Goal: Communication & Community: Answer question/provide support

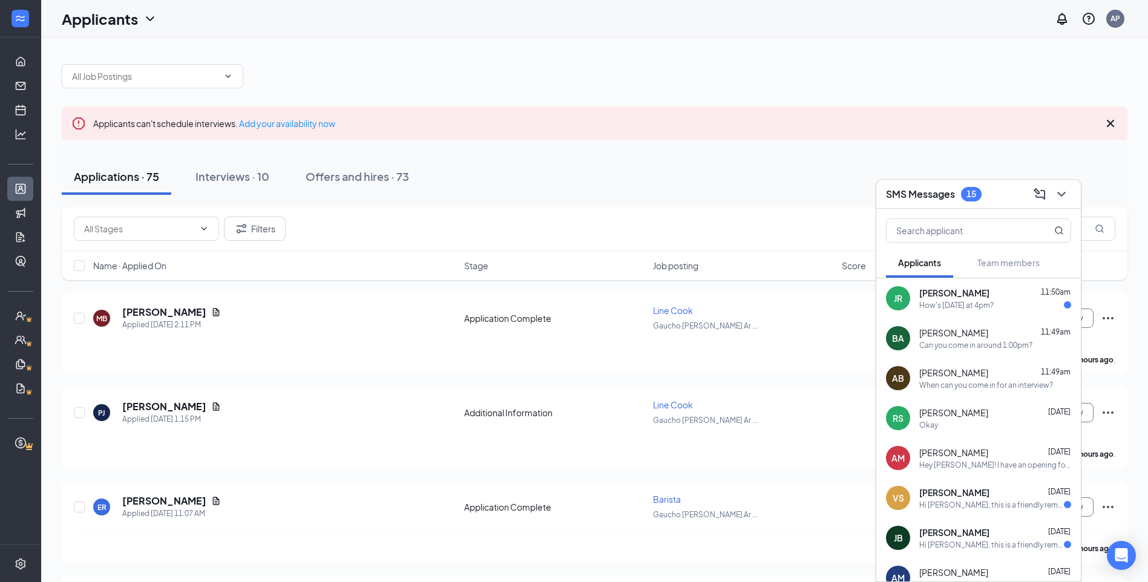
click at [994, 306] on div "How's [DATE] at 4pm?" at bounding box center [956, 305] width 74 height 10
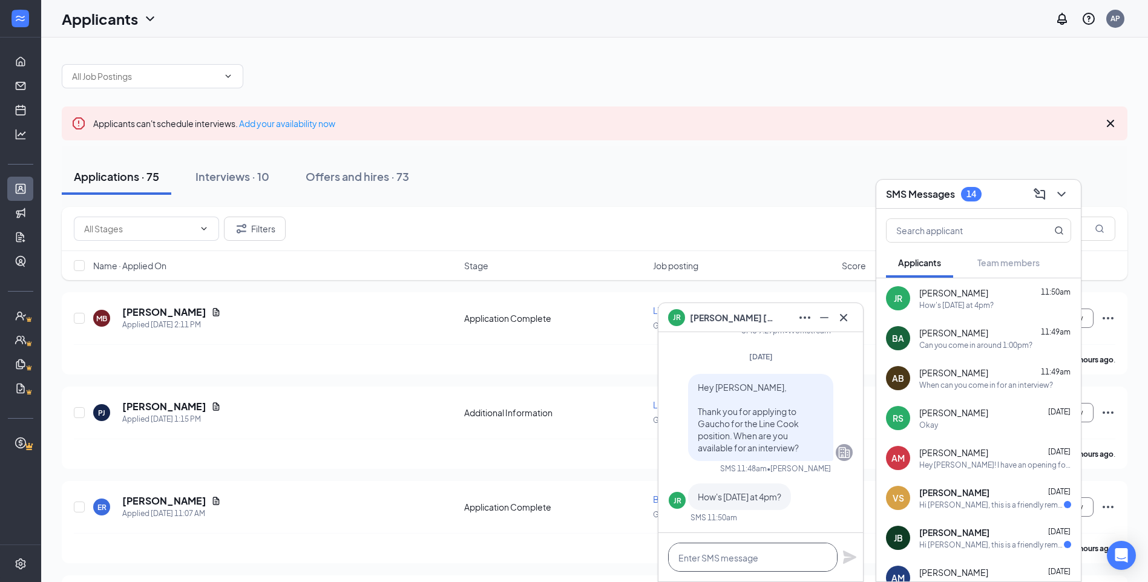
click at [773, 559] on textarea at bounding box center [752, 557] width 169 height 29
type textarea "t"
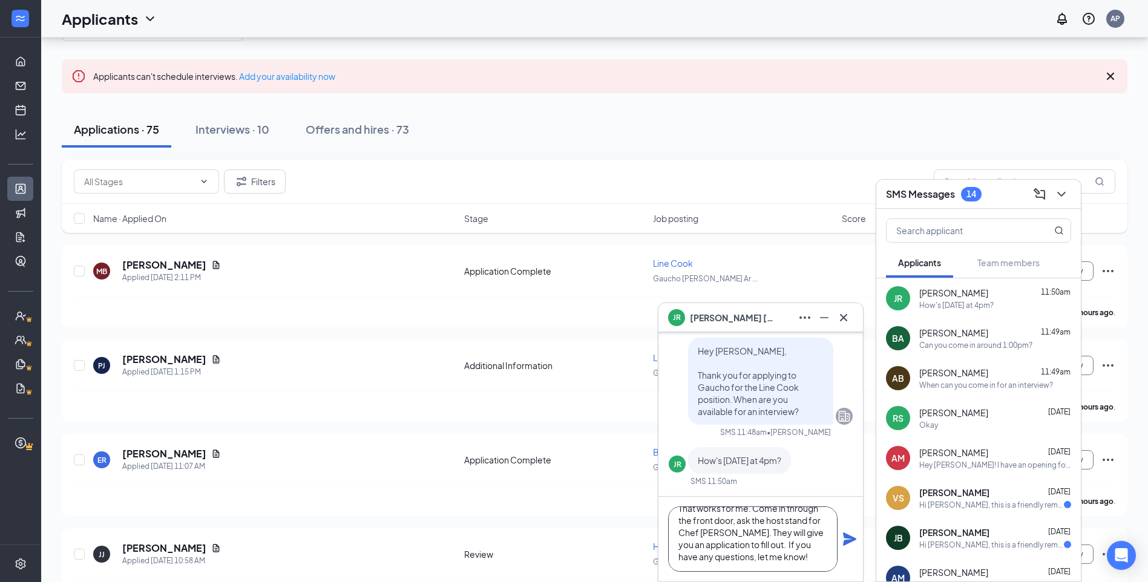
scroll to position [61, 0]
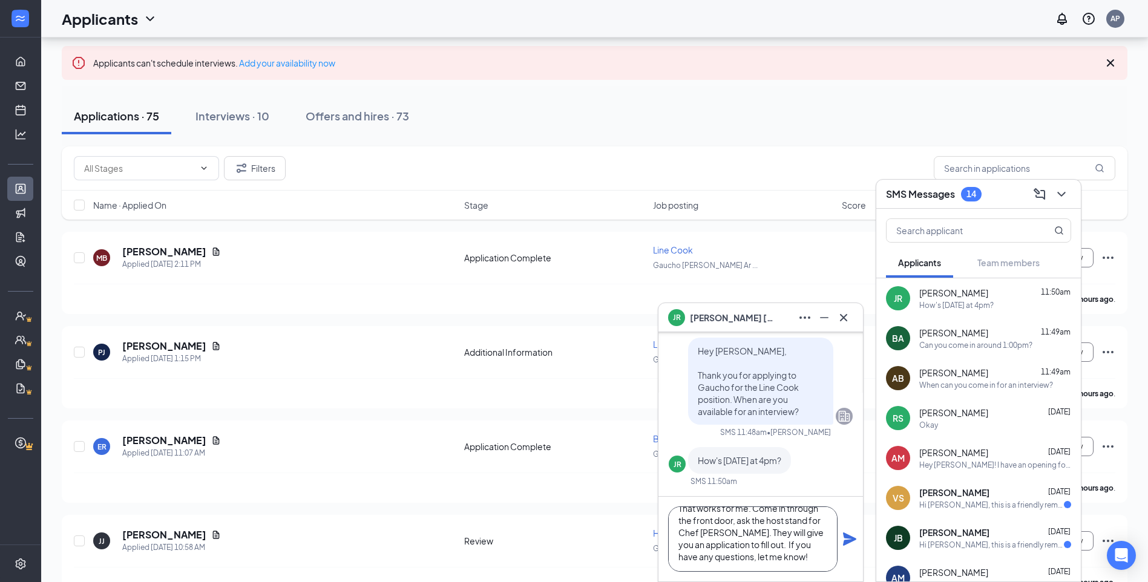
type textarea "That works for me. Come in through the front door, ask the host stand for Chef …"
click at [853, 546] on icon "Plane" at bounding box center [849, 539] width 15 height 15
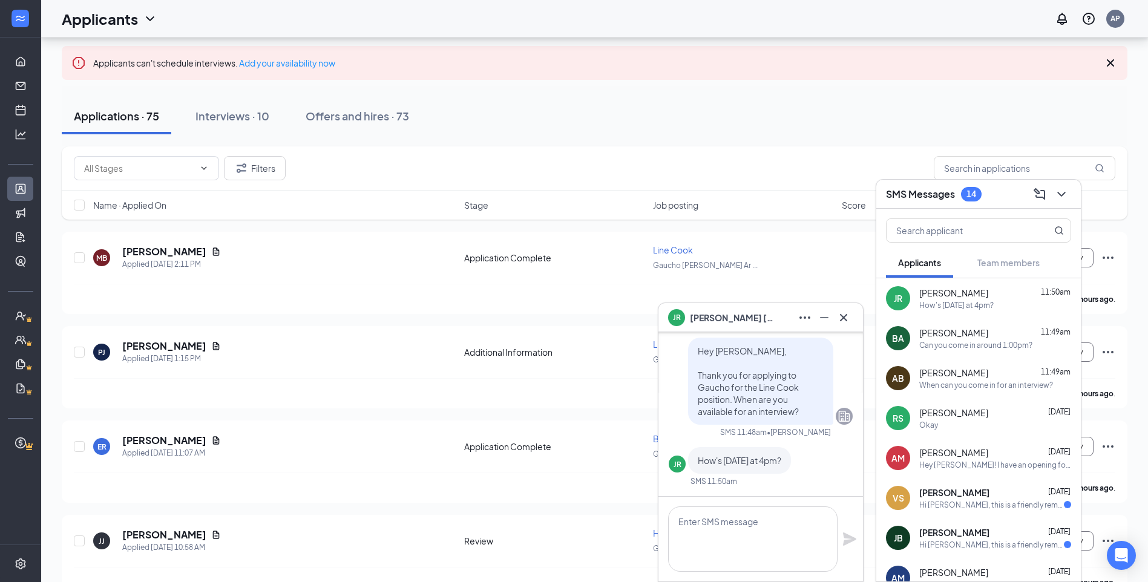
scroll to position [0, 0]
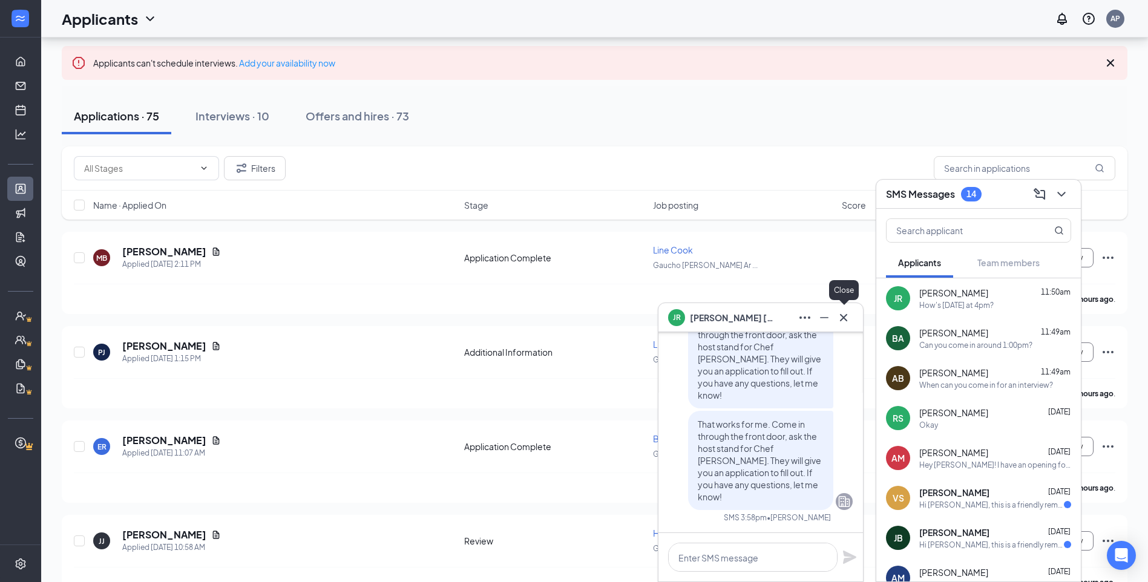
click at [848, 320] on icon "Cross" at bounding box center [843, 317] width 15 height 15
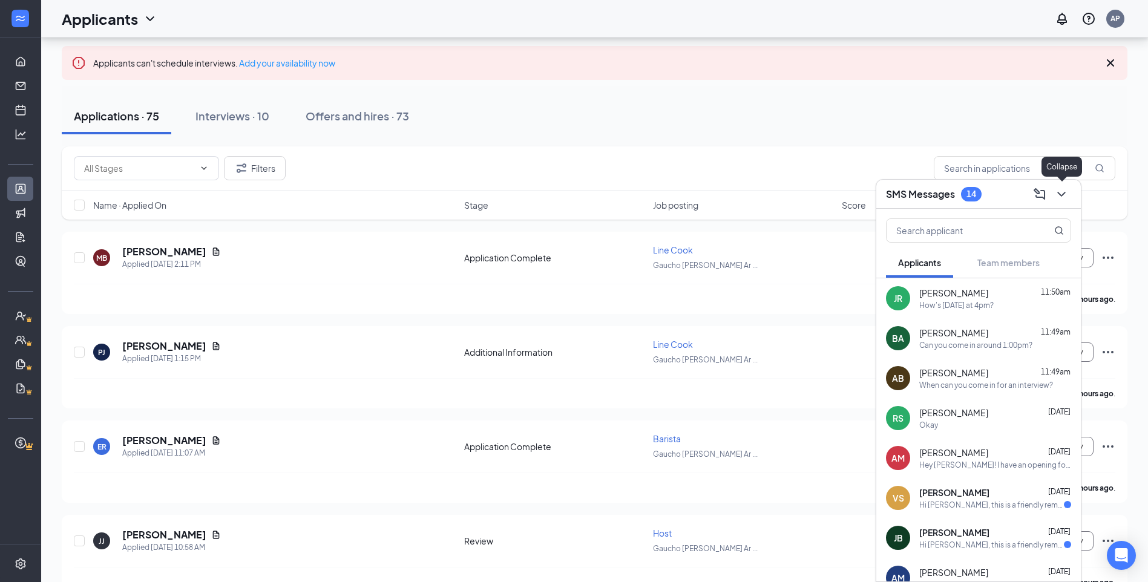
click at [1063, 195] on icon "ChevronDown" at bounding box center [1061, 194] width 8 height 5
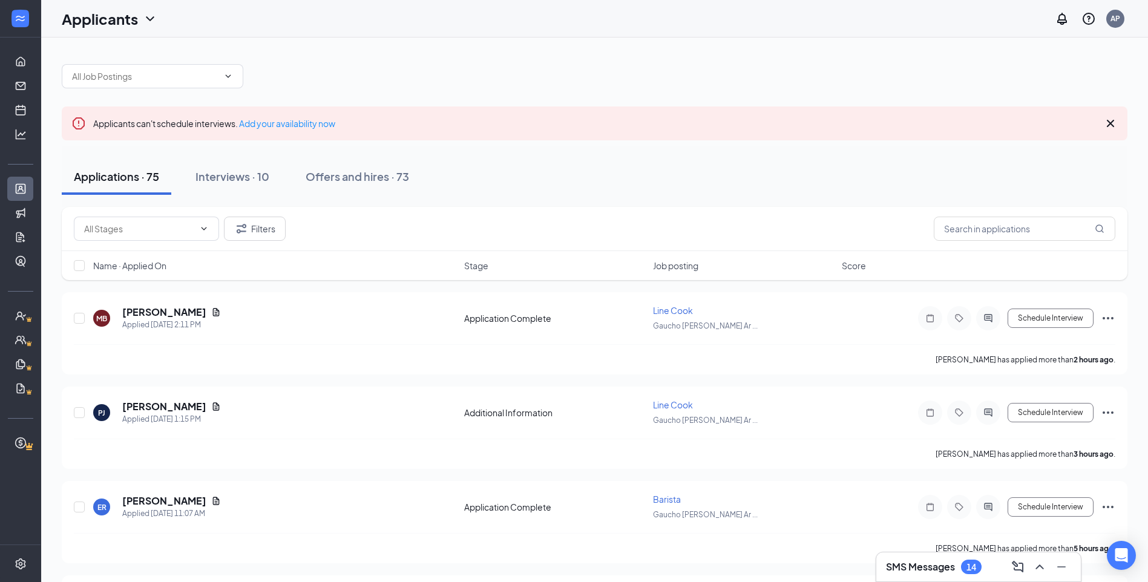
click at [926, 565] on h3 "SMS Messages" at bounding box center [920, 566] width 69 height 13
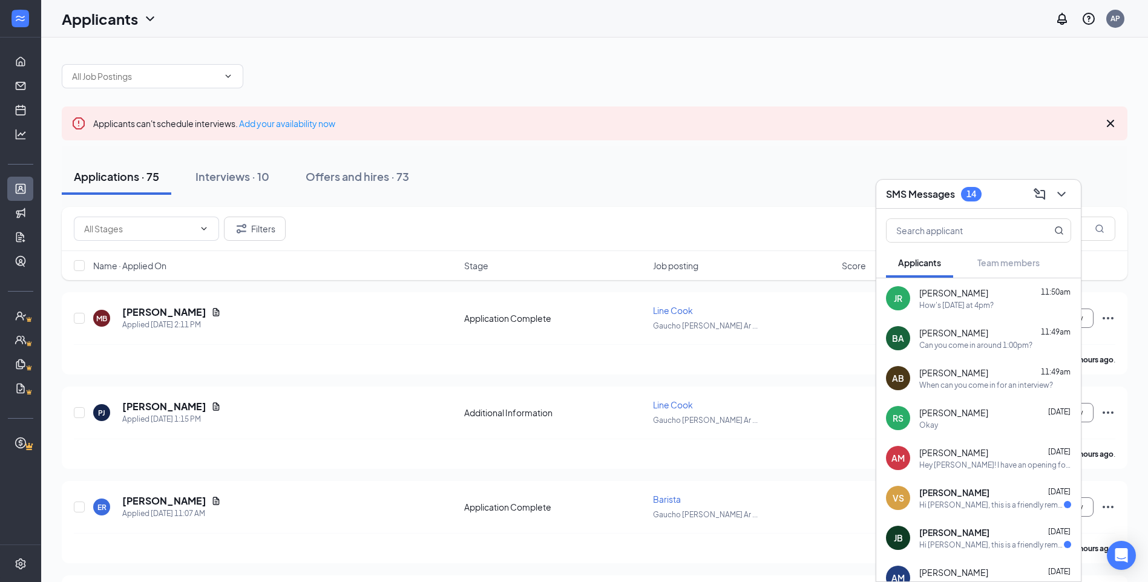
click at [928, 198] on h3 "SMS Messages" at bounding box center [920, 194] width 69 height 13
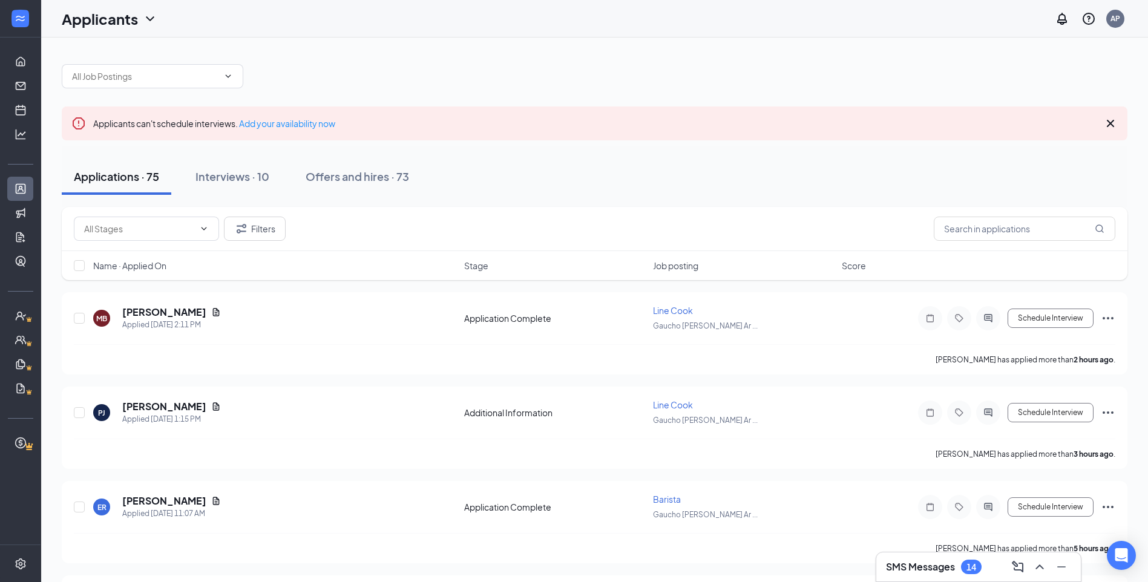
drag, startPoint x: 1111, startPoint y: 123, endPoint x: 1009, endPoint y: 106, distance: 103.7
click at [1110, 123] on icon "Cross" at bounding box center [1110, 123] width 7 height 7
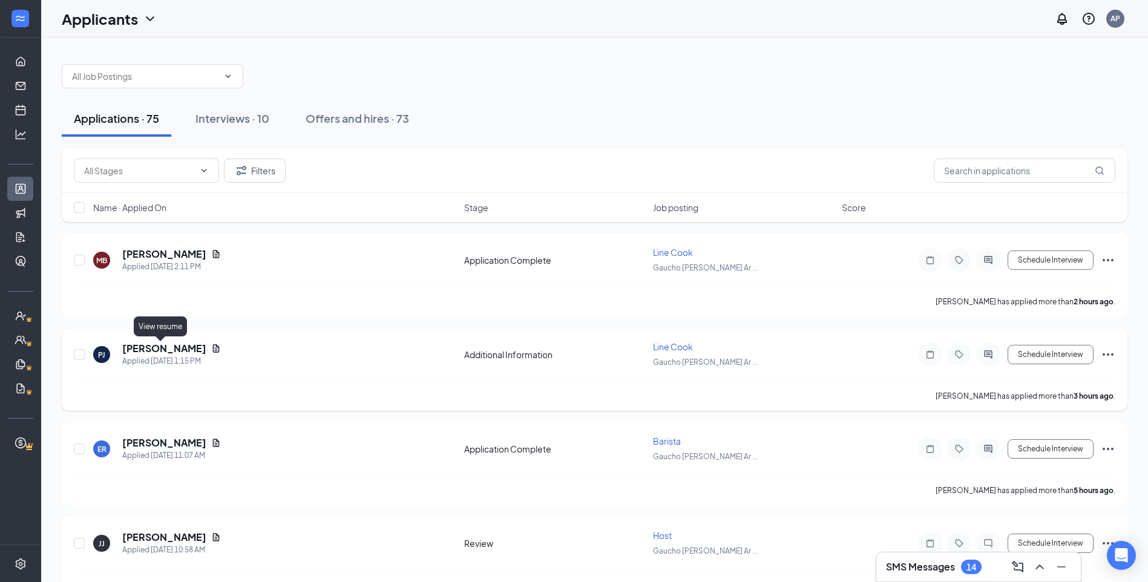
click at [213, 346] on icon "Document" at bounding box center [216, 348] width 7 height 8
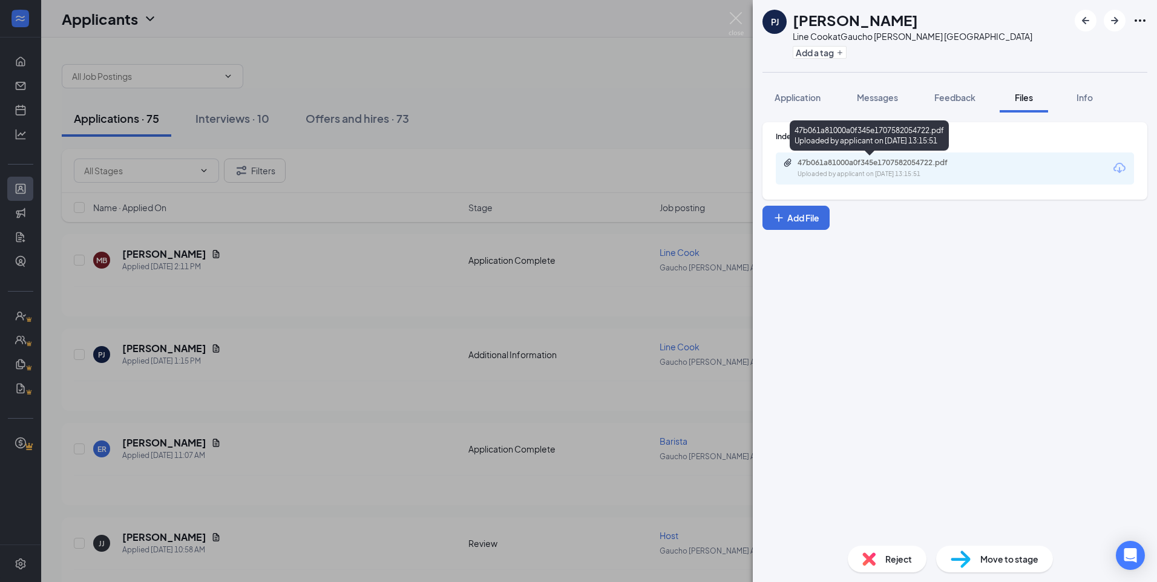
click at [916, 163] on div "47b061a81000a0f345e1707582054722.pdf" at bounding box center [882, 163] width 169 height 10
click at [733, 16] on img at bounding box center [736, 24] width 15 height 24
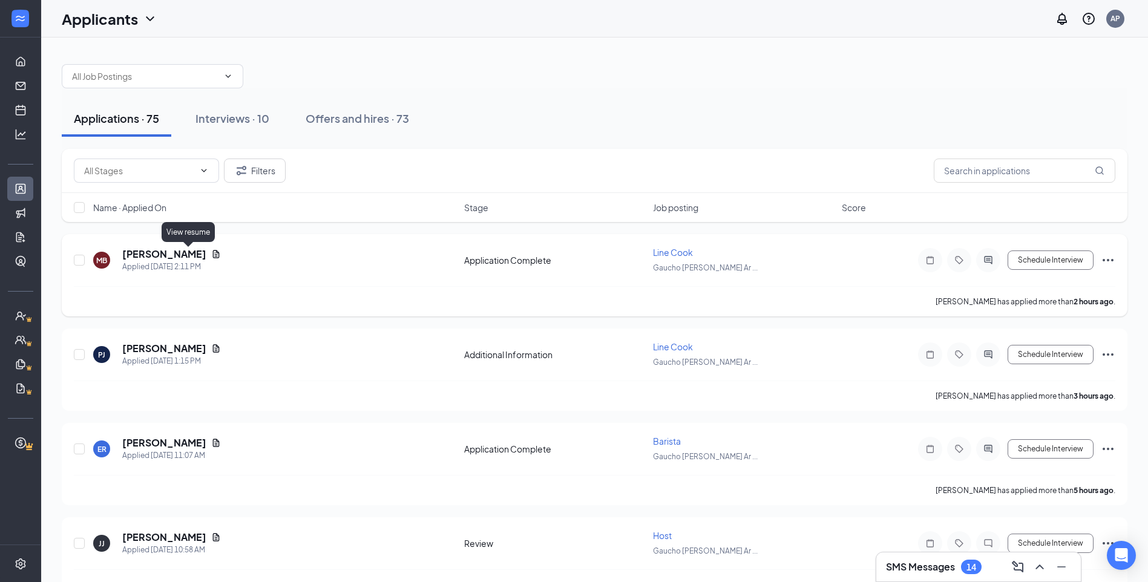
click at [211, 254] on icon "Document" at bounding box center [216, 254] width 10 height 10
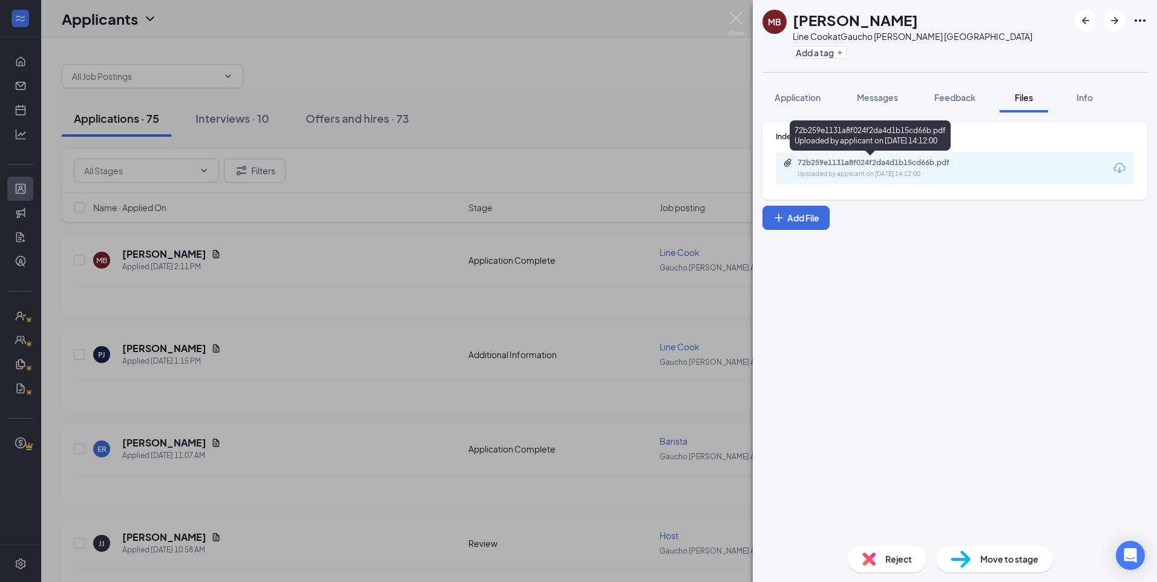
click at [923, 165] on div "72b259e1131a8f024f2da4d1b15cd66b.pdf" at bounding box center [882, 163] width 169 height 10
click at [883, 100] on span "Messages" at bounding box center [877, 97] width 41 height 11
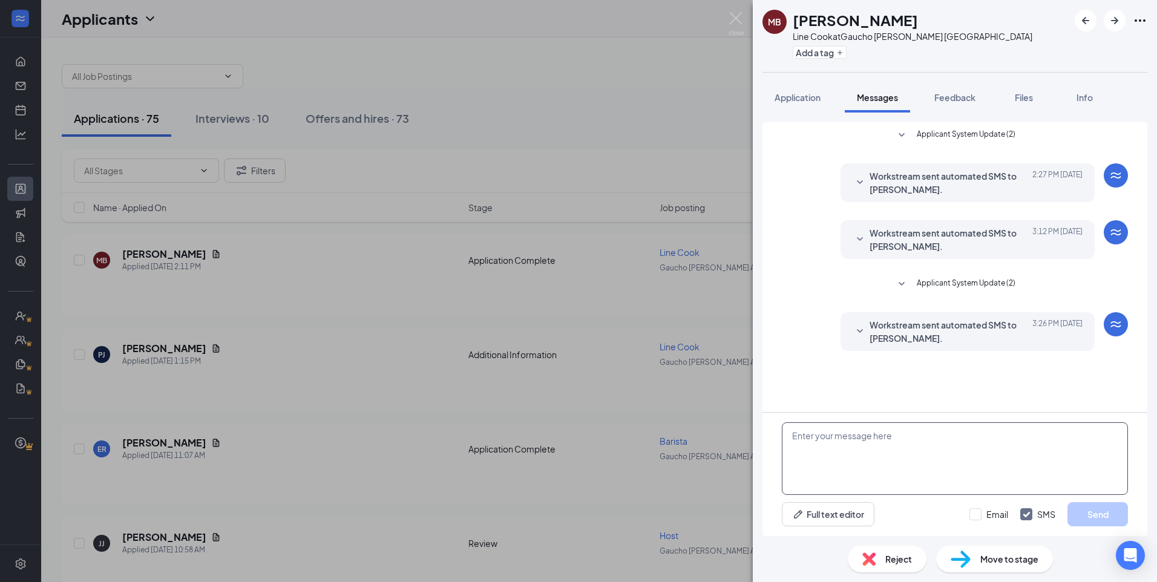
click at [884, 480] on textarea at bounding box center [955, 458] width 346 height 73
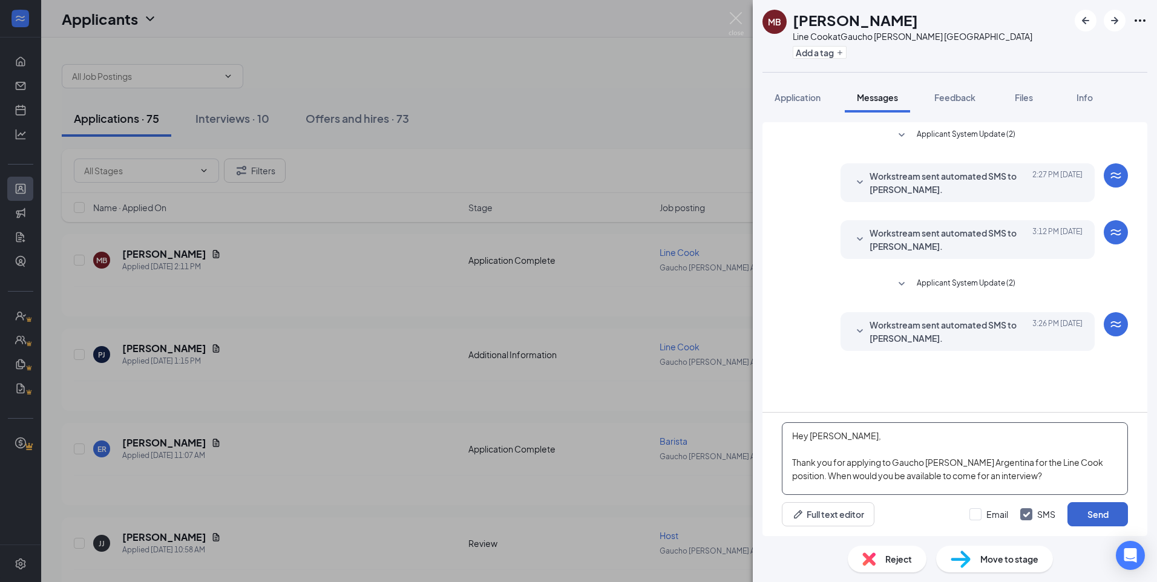
type textarea "Hey [PERSON_NAME], Thank you for applying to Gaucho [PERSON_NAME] Argentina for…"
click at [1112, 513] on button "Send" at bounding box center [1097, 514] width 61 height 24
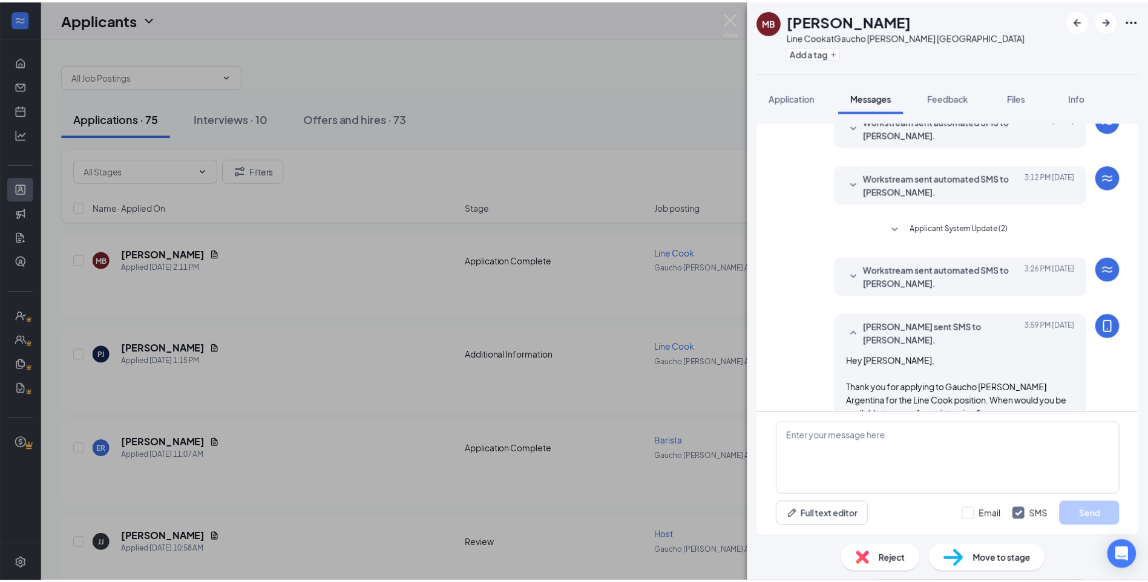
scroll to position [82, 0]
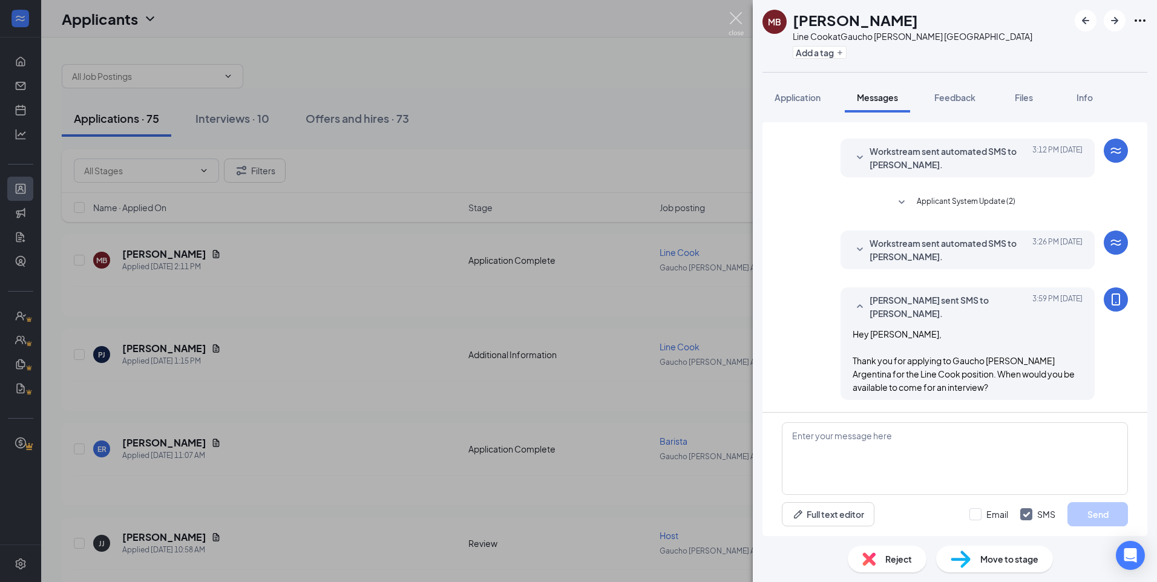
click at [736, 14] on img at bounding box center [736, 24] width 15 height 24
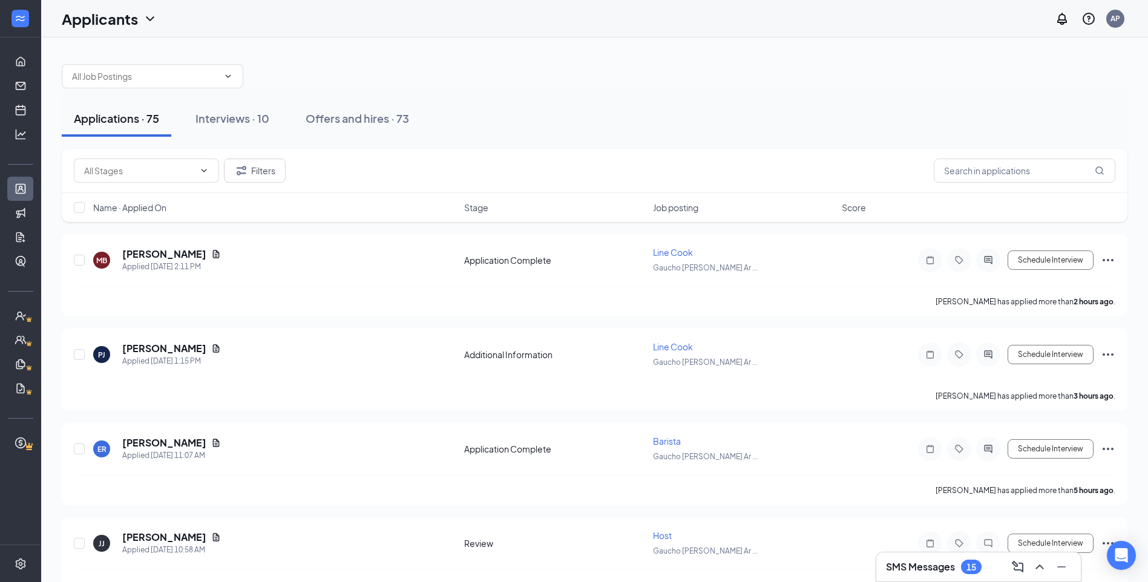
click at [972, 565] on div "15" at bounding box center [971, 567] width 10 height 10
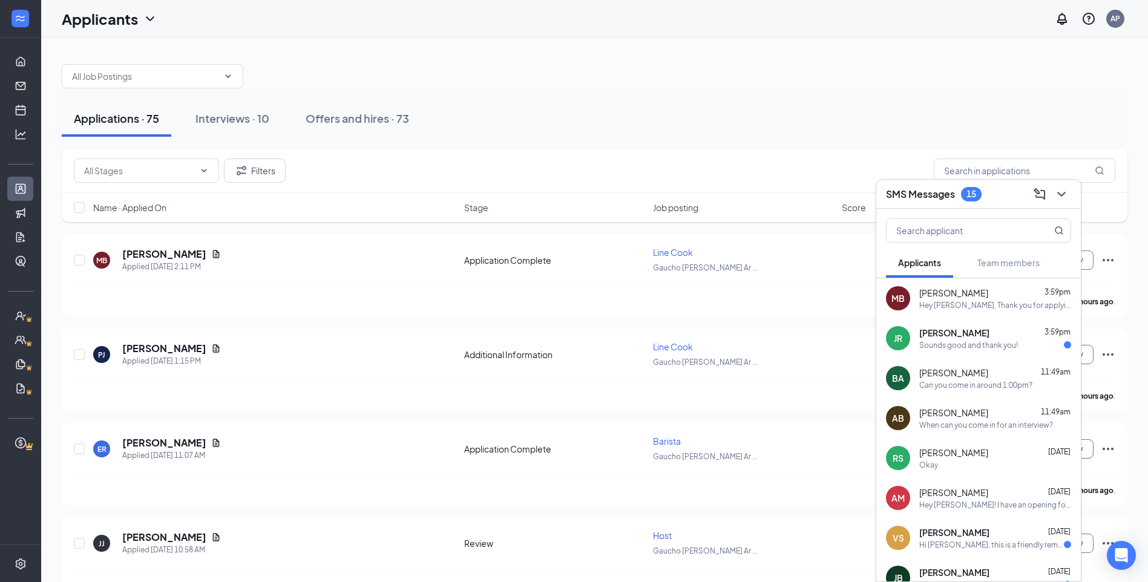
click at [995, 343] on div "Sounds good and thank you!" at bounding box center [968, 345] width 99 height 10
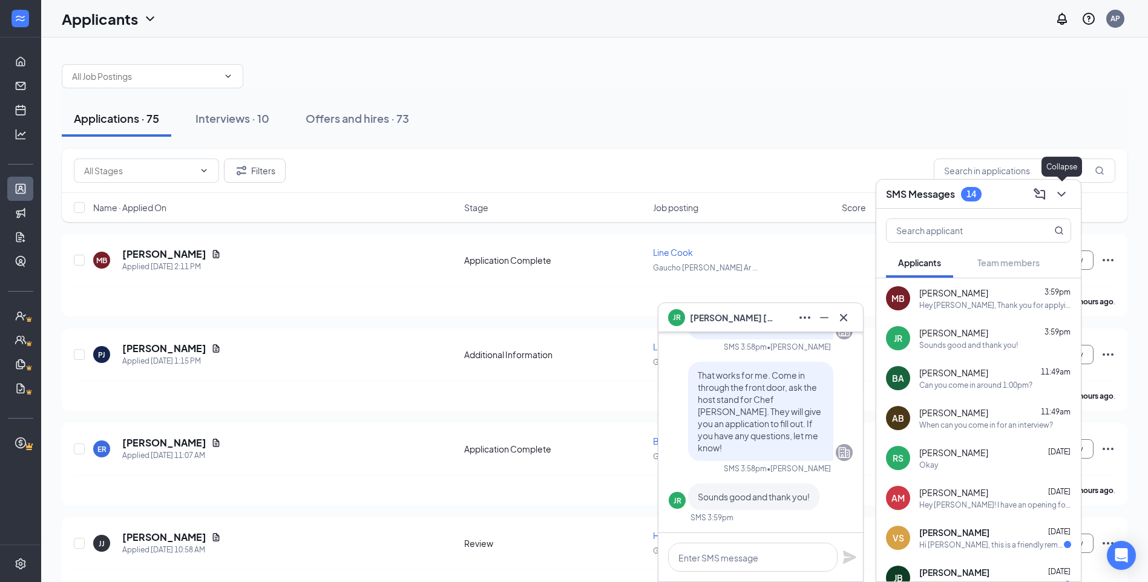
click at [1062, 192] on icon "ChevronDown" at bounding box center [1061, 194] width 15 height 15
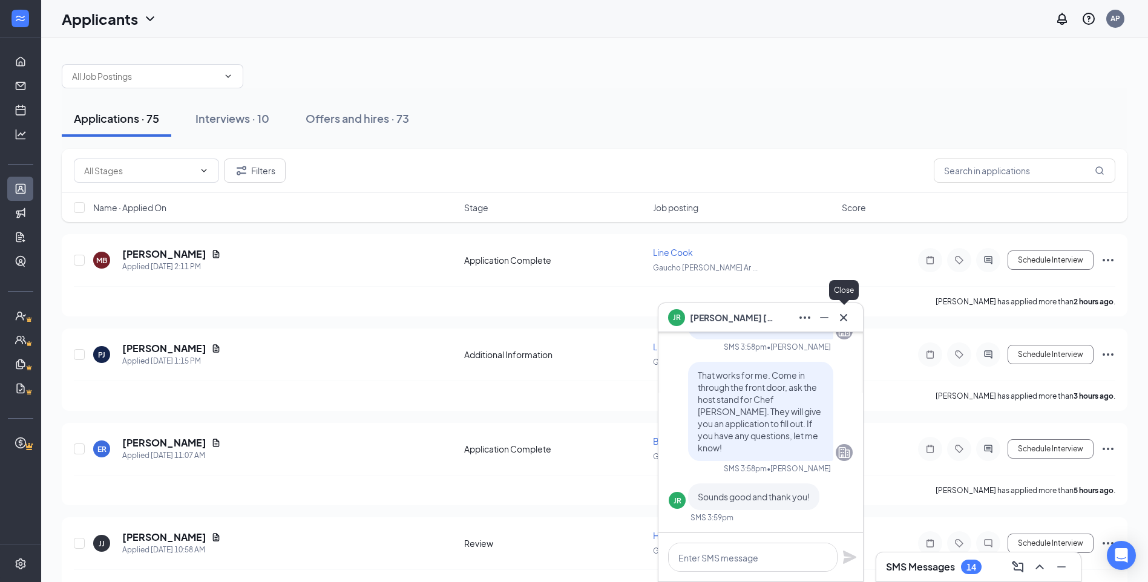
click at [847, 315] on icon "Cross" at bounding box center [843, 317] width 15 height 15
